Goal: Task Accomplishment & Management: Manage account settings

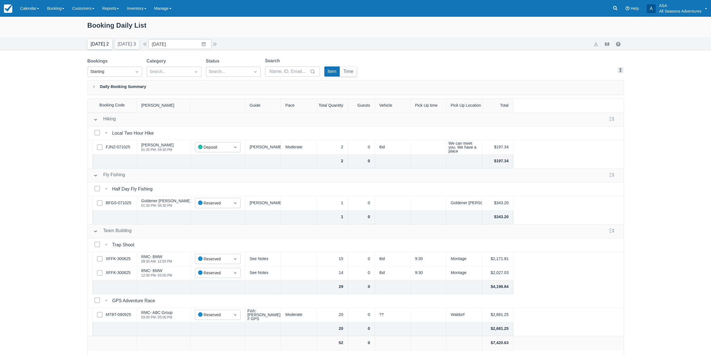
click at [98, 44] on button "Today 2" at bounding box center [99, 44] width 25 height 10
type input "[DATE]"
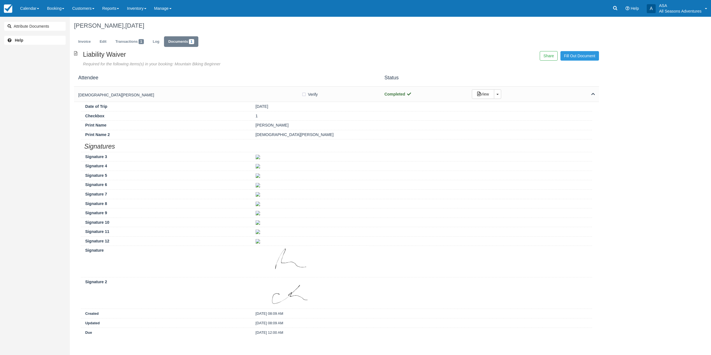
click at [59, 16] on link "Booking" at bounding box center [55, 8] width 25 height 17
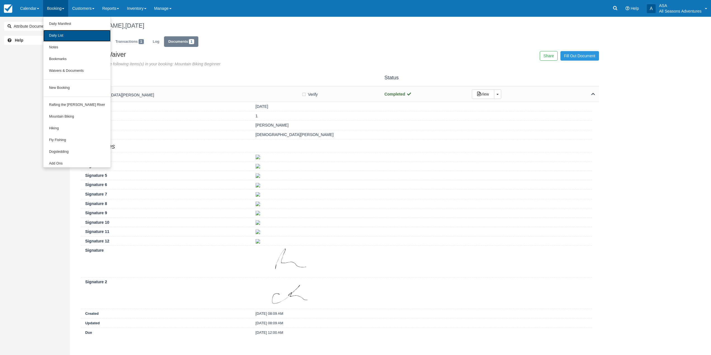
click at [72, 41] on link "Daily List" at bounding box center [76, 36] width 67 height 12
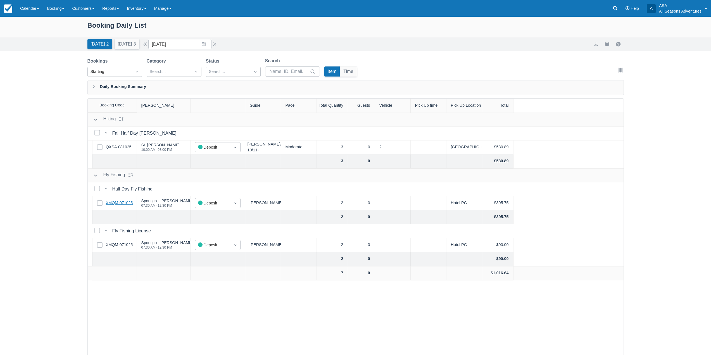
click at [128, 205] on link "XMQM-071025" at bounding box center [119, 203] width 27 height 6
click at [125, 48] on button "Tomorrow 3" at bounding box center [127, 44] width 25 height 10
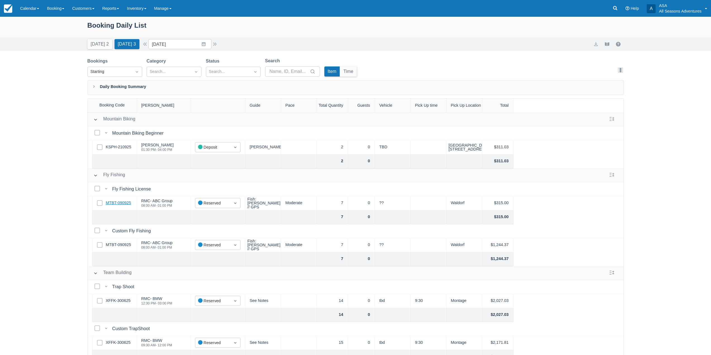
click at [110, 203] on link "MTBT-090925" at bounding box center [118, 203] width 25 height 6
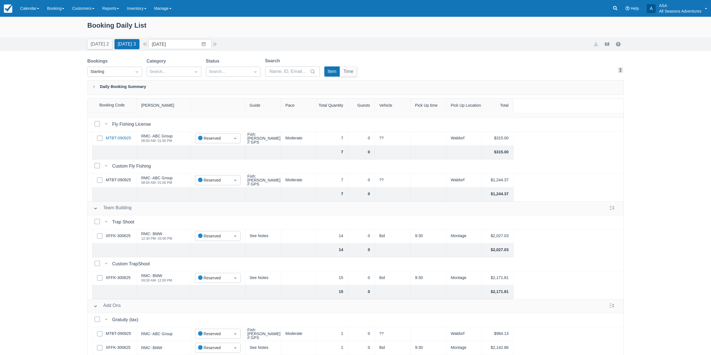
scroll to position [69, 0]
click at [122, 275] on link "XFFK-300625" at bounding box center [118, 278] width 25 height 6
click at [102, 43] on button "Today 2" at bounding box center [99, 44] width 25 height 10
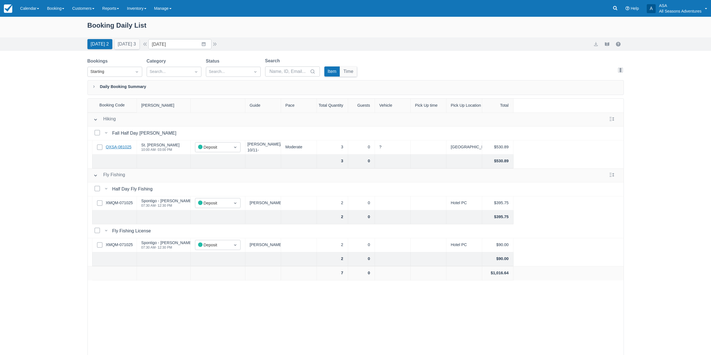
click at [123, 147] on link "QXSA-081025" at bounding box center [119, 147] width 26 height 6
click at [113, 203] on link "XMQM-071025" at bounding box center [119, 203] width 27 height 6
click at [117, 148] on link "QXSA-081025" at bounding box center [119, 147] width 26 height 6
click at [120, 45] on button "Tomorrow 3" at bounding box center [127, 44] width 25 height 10
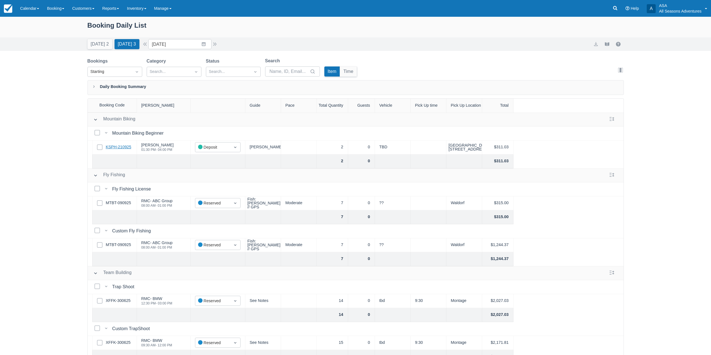
click at [122, 147] on link "KSPH-210925" at bounding box center [118, 147] width 25 height 6
click at [98, 37] on div "Today 2 Tomorrow 3" at bounding box center [113, 43] width 56 height 12
click at [99, 46] on button "Today 2" at bounding box center [99, 44] width 25 height 10
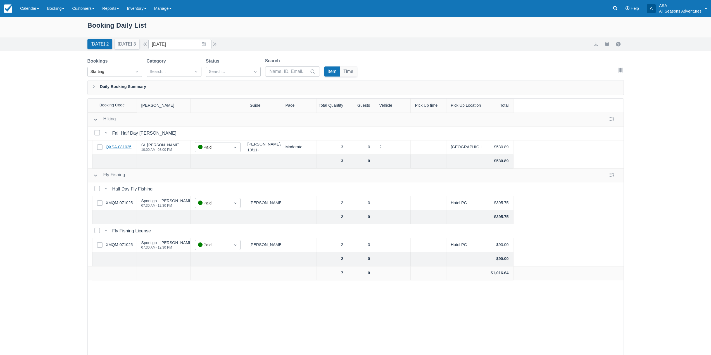
click at [124, 144] on link "QXSA-081025" at bounding box center [119, 147] width 26 height 6
click at [133, 45] on button "Tomorrow 3" at bounding box center [127, 44] width 25 height 10
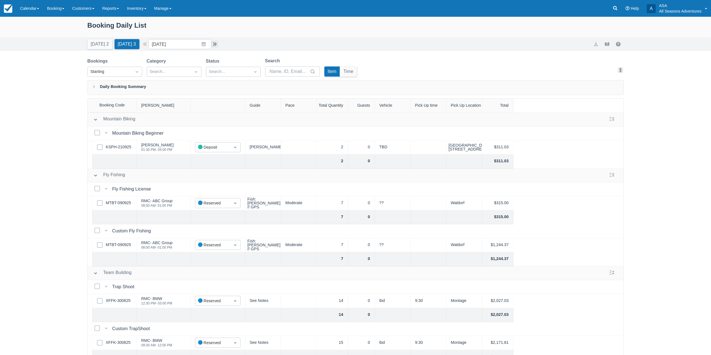
click at [217, 43] on button "button" at bounding box center [215, 44] width 7 height 7
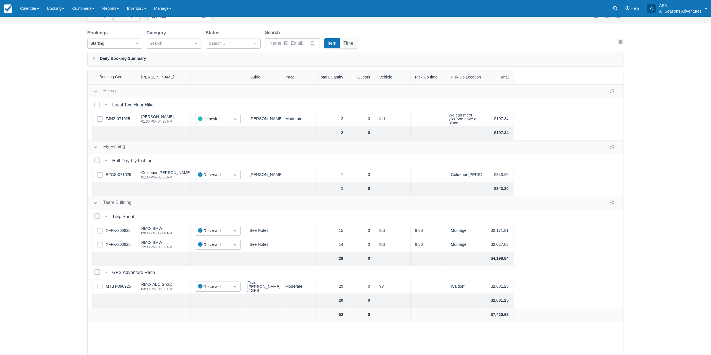
scroll to position [29, 0]
click at [125, 230] on link "XFFK-300625" at bounding box center [118, 230] width 25 height 6
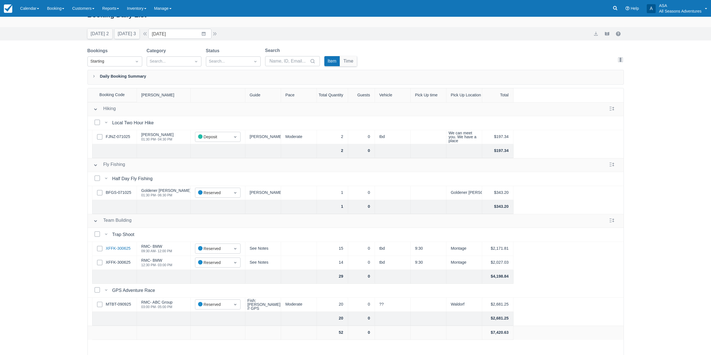
scroll to position [1, 0]
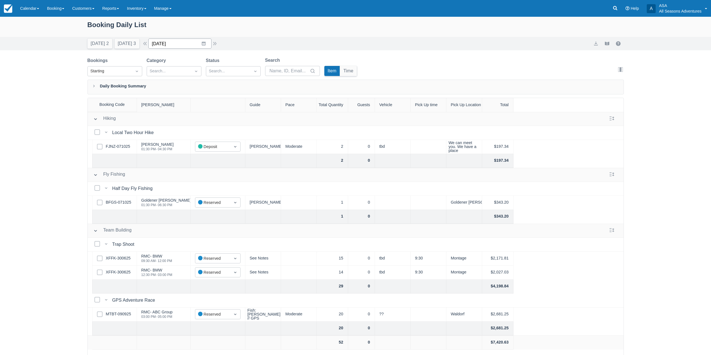
click at [204, 41] on input "10/13/25" at bounding box center [179, 44] width 63 height 10
click at [218, 47] on div "Today 2 Tomorrow 3 Date 10/13/25 Navigate forward to interact with the calendar…" at bounding box center [152, 44] width 131 height 10
click at [218, 46] on button "button" at bounding box center [215, 43] width 7 height 7
type input "10/14/25"
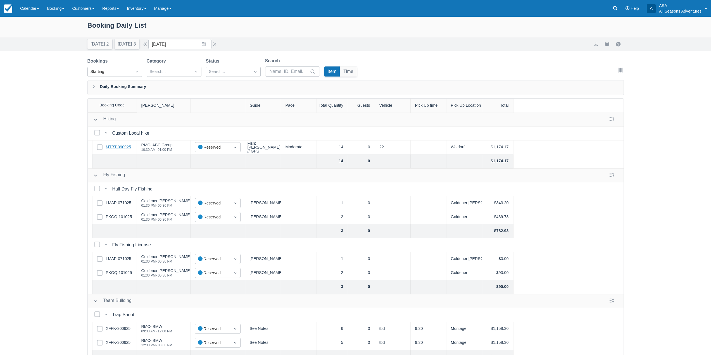
click at [122, 146] on link "MTBT-090925" at bounding box center [118, 147] width 25 height 6
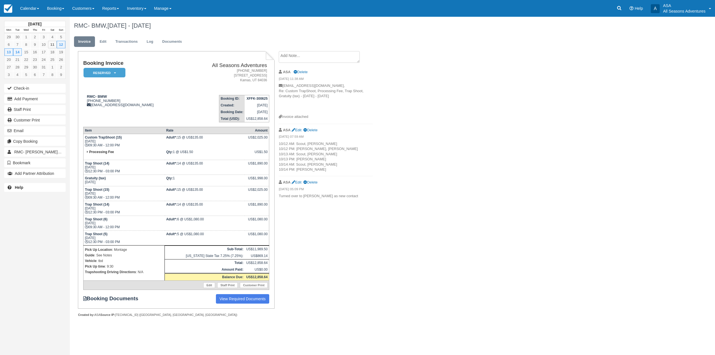
click at [337, 60] on textarea at bounding box center [319, 57] width 81 height 12
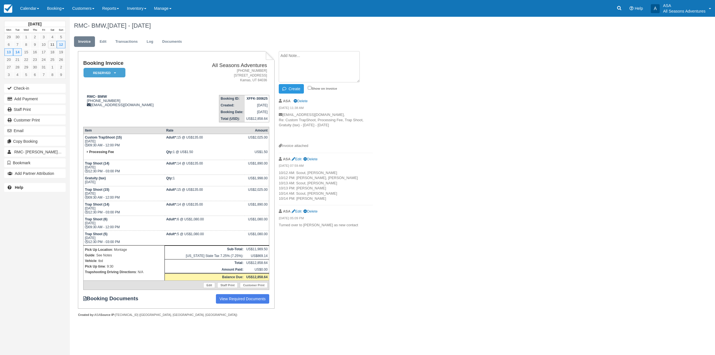
paste textarea "Sunday, October 12th – Fly Fishing (7 guests) Manon (435-640-8177)—will be onsi…"
click at [280, 56] on textarea "Sunday, October 12th – Fly Fishing (7 guests) Manon (435-640-8177)—will be onsi…" at bounding box center [319, 66] width 81 height 31
type textarea "Contacts: Sunday, October 12th – Fly Fishing (7 guests) Manon (435-640-8177)—wi…"
click at [298, 87] on button "Create" at bounding box center [291, 89] width 25 height 10
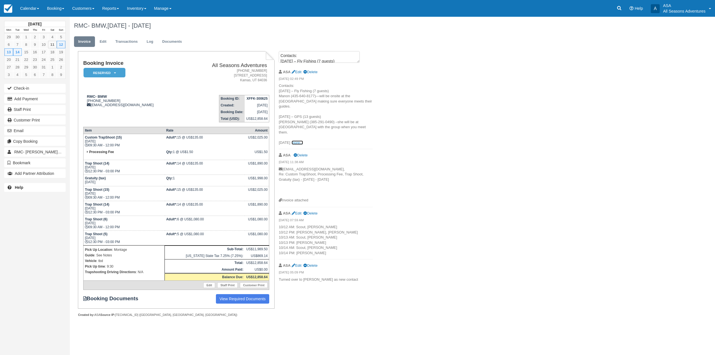
click at [303, 141] on link "more..." at bounding box center [297, 143] width 11 height 4
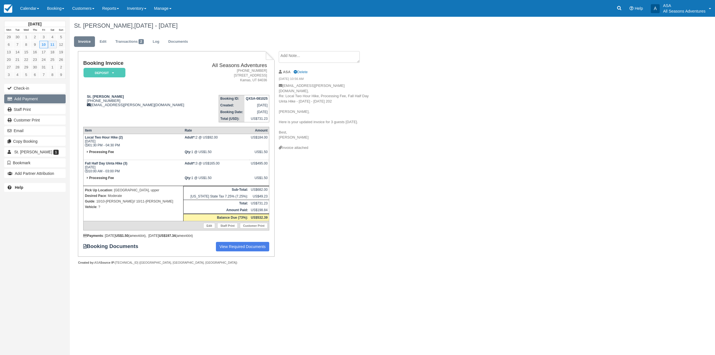
click at [40, 98] on button "Add Payment" at bounding box center [34, 98] width 61 height 9
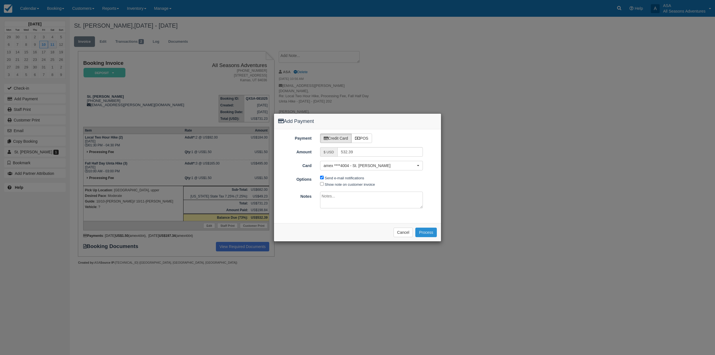
click at [423, 232] on button "Process" at bounding box center [427, 233] width 22 height 10
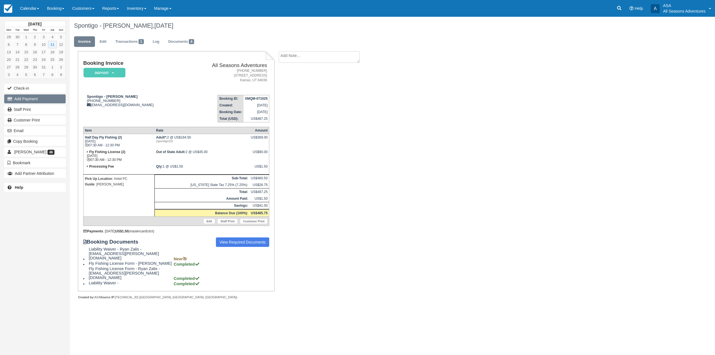
click at [48, 102] on button "Add Payment" at bounding box center [34, 98] width 61 height 9
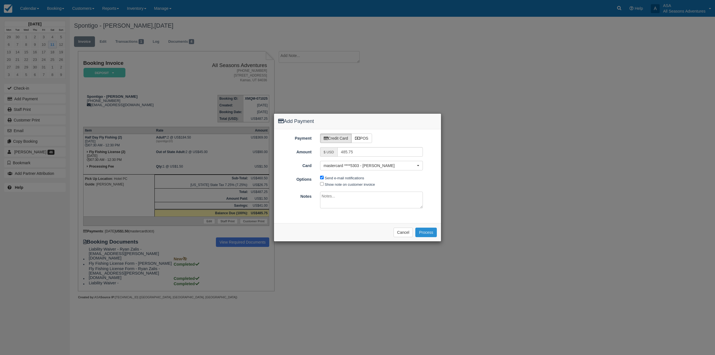
click at [422, 230] on button "Process" at bounding box center [427, 233] width 22 height 10
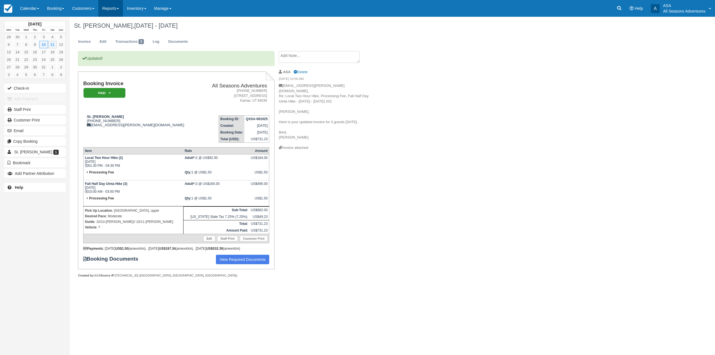
click at [119, 7] on link "Reports" at bounding box center [110, 8] width 25 height 17
click at [124, 43] on link "Transactions" at bounding box center [121, 48] width 44 height 12
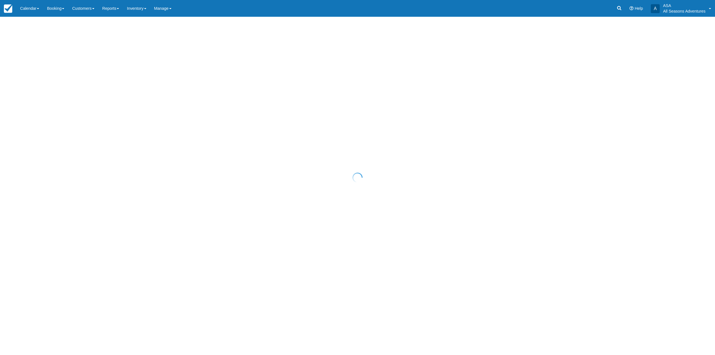
select select "10"
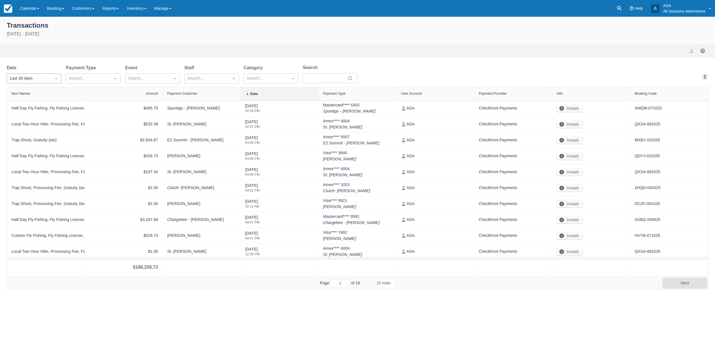
click at [49, 76] on div "Last 30 days" at bounding box center [29, 78] width 44 height 9
click at [41, 102] on div "Today" at bounding box center [34, 103] width 55 height 11
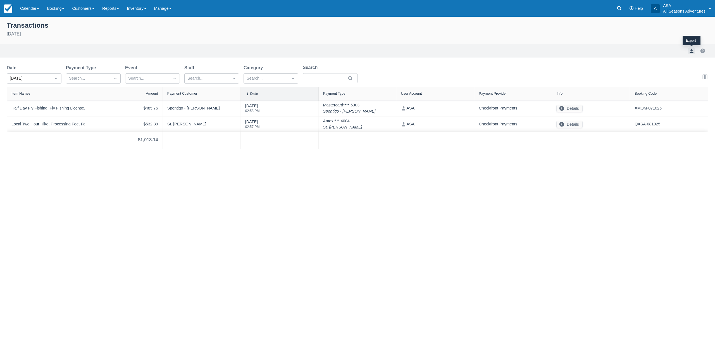
click at [691, 48] on button "export" at bounding box center [692, 51] width 7 height 7
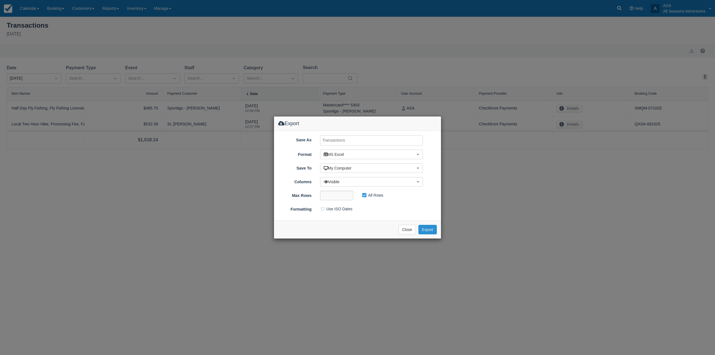
click at [424, 225] on button "Export" at bounding box center [428, 230] width 18 height 10
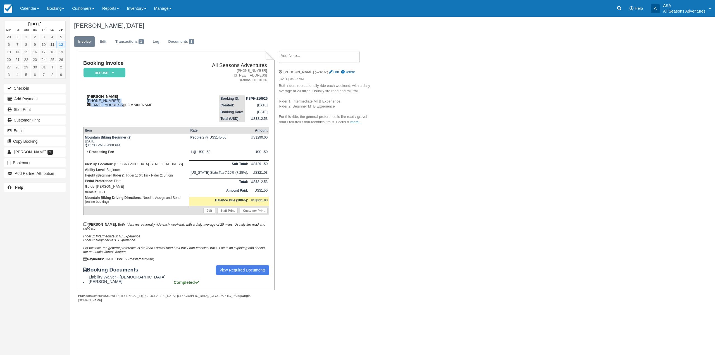
drag, startPoint x: 121, startPoint y: 103, endPoint x: 116, endPoint y: 104, distance: 5.0
click at [116, 104] on div "[PERSON_NAME] [PHONE_NUMBER] [EMAIL_ADDRESS][DOMAIN_NAME]" at bounding box center [133, 100] width 101 height 13
click at [126, 91] on td "Jeremy Williams 1 (727) 207-7319 halfenglish@gmail.com" at bounding box center [133, 107] width 101 height 32
drag, startPoint x: 116, startPoint y: 101, endPoint x: 91, endPoint y: 99, distance: 25.5
click at [91, 99] on div "Jeremy Williams 1 (727) 207-7319 halfenglish@gmail.com" at bounding box center [133, 100] width 101 height 13
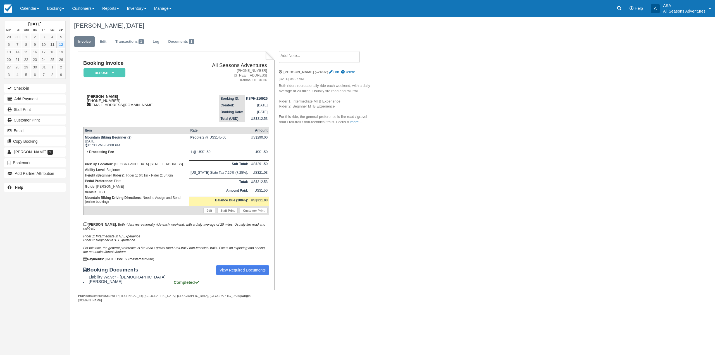
copy div "727) 207-7319"
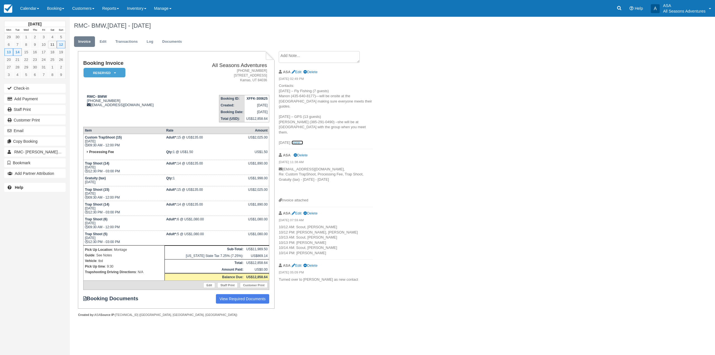
click at [303, 141] on link "more..." at bounding box center [297, 143] width 11 height 4
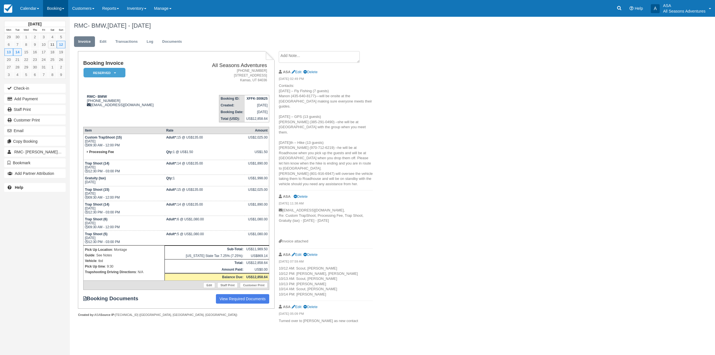
click at [66, 11] on link "Booking" at bounding box center [55, 8] width 25 height 17
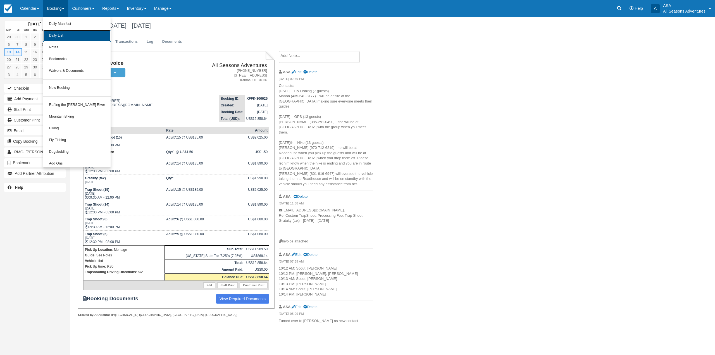
click at [64, 39] on link "Daily List" at bounding box center [76, 36] width 67 height 12
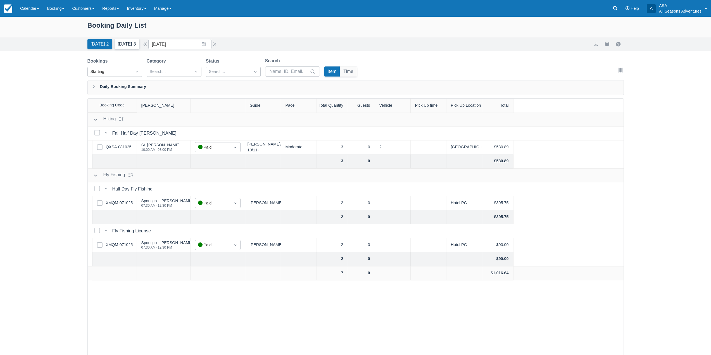
click at [134, 46] on button "[DATE] 3" at bounding box center [127, 44] width 25 height 10
type input "[DATE]"
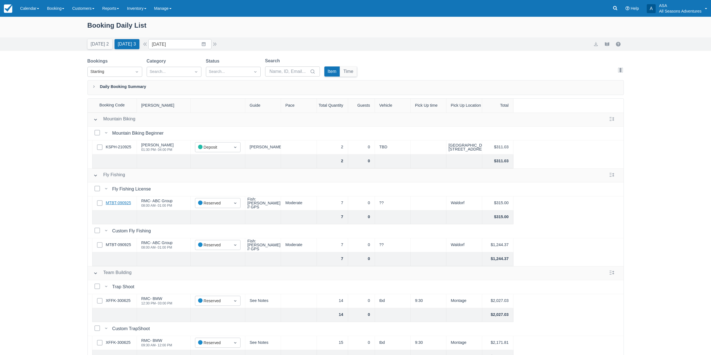
click at [120, 204] on link "MTBT-090925" at bounding box center [118, 203] width 25 height 6
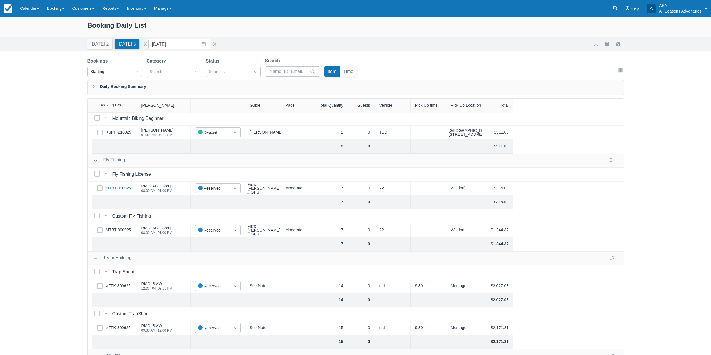
scroll to position [28, 0]
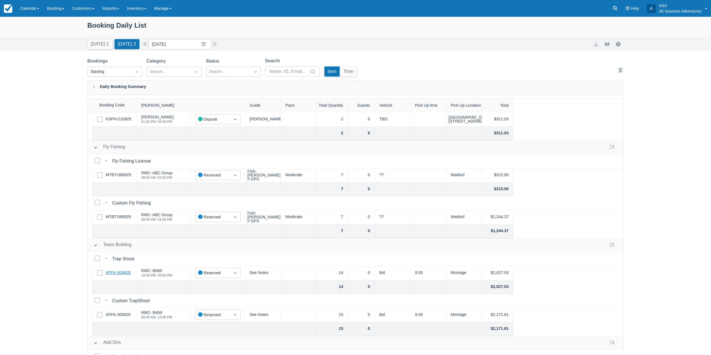
click at [114, 272] on link "XFFK-300625" at bounding box center [118, 273] width 25 height 6
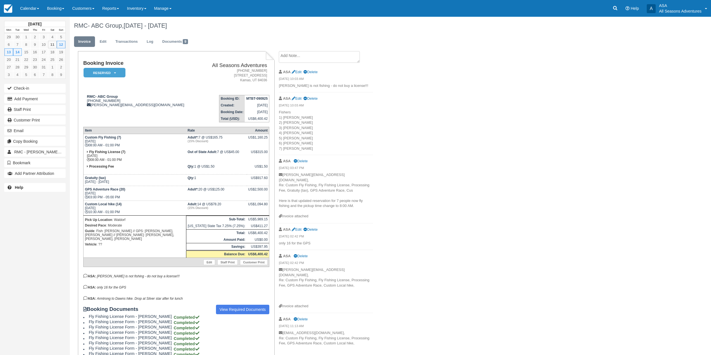
click at [351, 58] on textarea at bounding box center [319, 57] width 81 height 12
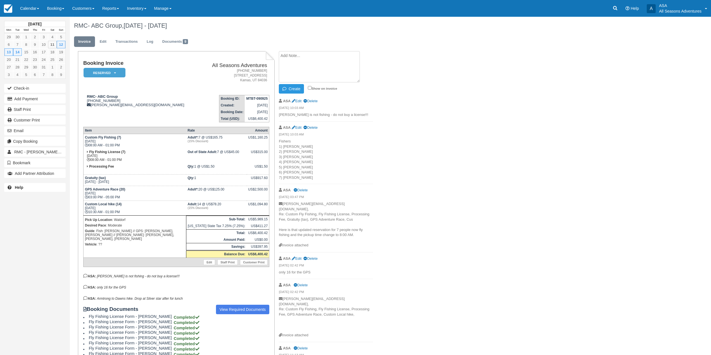
paste textarea "RMC contacts for this group over the next few days: Sunday, October 12th – Fly …"
type textarea "RMC contacts for this group over the next few days: Sunday, October 12th – Fly …"
click at [310, 89] on input "Show on invoice" at bounding box center [310, 88] width 4 height 4
checkbox input "true"
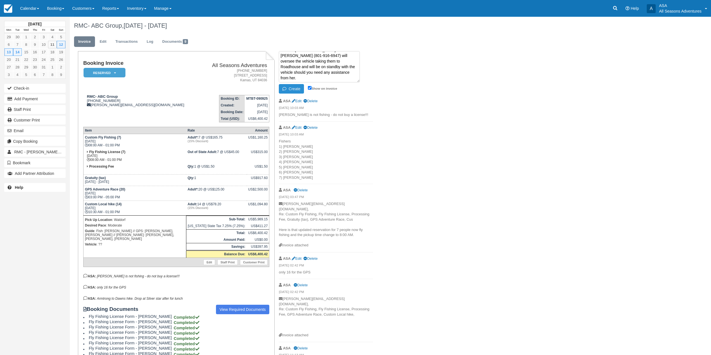
click at [295, 90] on button "Create" at bounding box center [291, 89] width 25 height 10
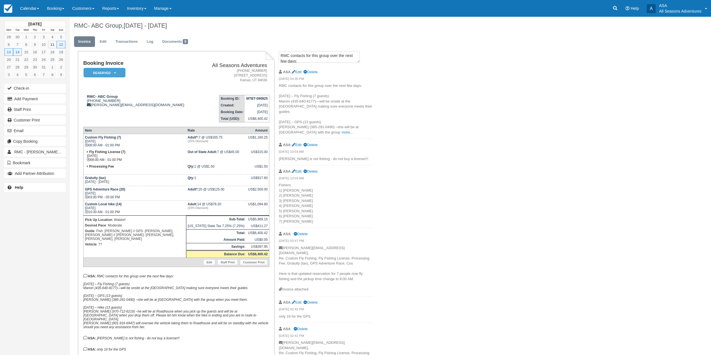
click at [453, 139] on div "RMC- ABC Group, Oct 12 - Oct 14 2025 Invoice Edit Transactions Log Documents 9 …" at bounding box center [336, 273] width 533 height 512
click at [314, 143] on link "Delete" at bounding box center [310, 145] width 14 height 4
click at [295, 143] on link "Edit" at bounding box center [297, 145] width 10 height 4
type textarea "[PERSON_NAME] is not fishing - do not buy a license!!!"
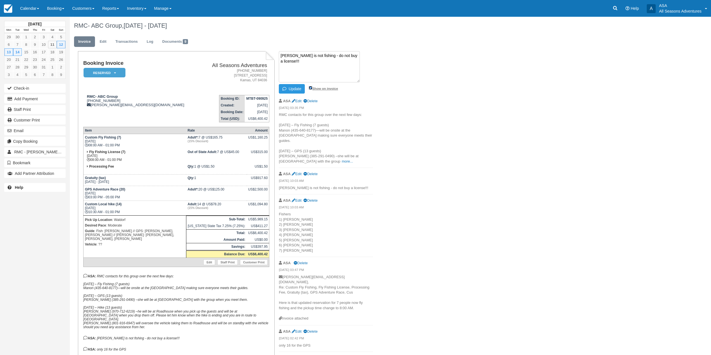
click at [310, 88] on input "Show on invoice" at bounding box center [311, 88] width 4 height 4
checkbox input "false"
click at [298, 90] on button "Update" at bounding box center [292, 89] width 26 height 10
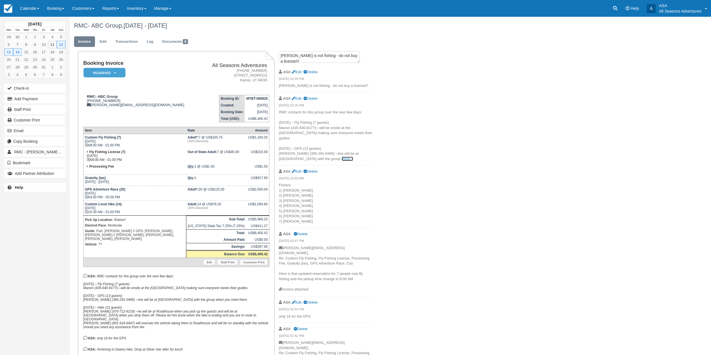
click at [342, 157] on link "more..." at bounding box center [347, 159] width 11 height 4
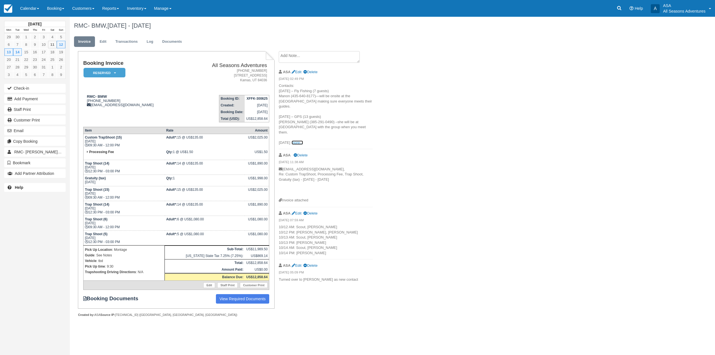
click at [303, 141] on link "more..." at bounding box center [297, 143] width 11 height 4
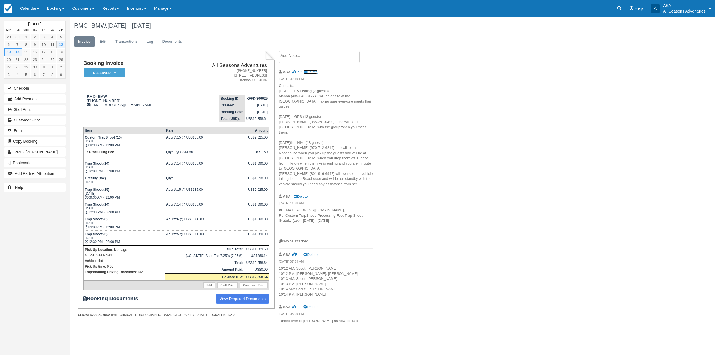
click at [315, 70] on link "Delete" at bounding box center [310, 72] width 14 height 4
